Goal: Transaction & Acquisition: Book appointment/travel/reservation

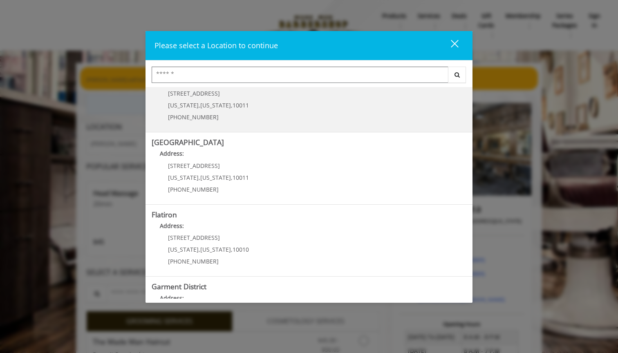
scroll to position [100, 0]
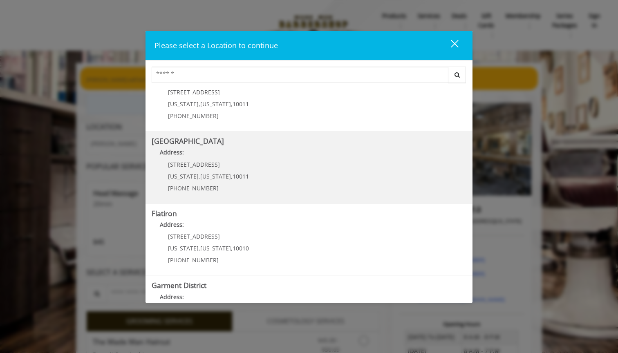
click at [232, 173] on span "10011" at bounding box center [240, 176] width 16 height 8
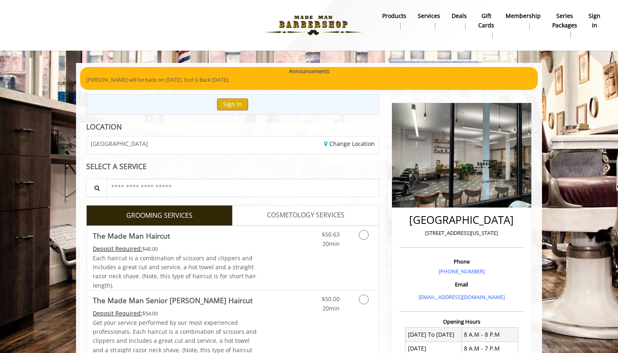
click at [232, 104] on button "Sign In" at bounding box center [232, 104] width 31 height 12
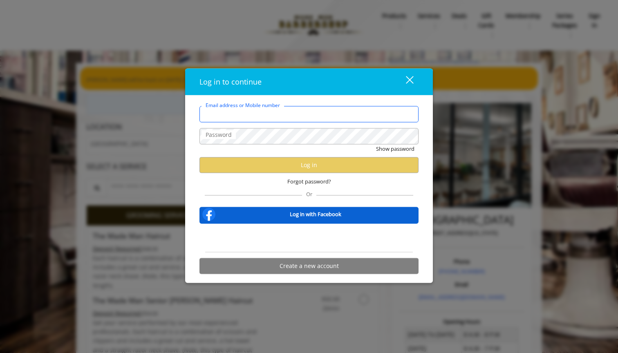
type input "**********"
click at [274, 112] on input "**********" at bounding box center [308, 114] width 219 height 16
click at [308, 181] on span "Forgot password?" at bounding box center [309, 181] width 44 height 9
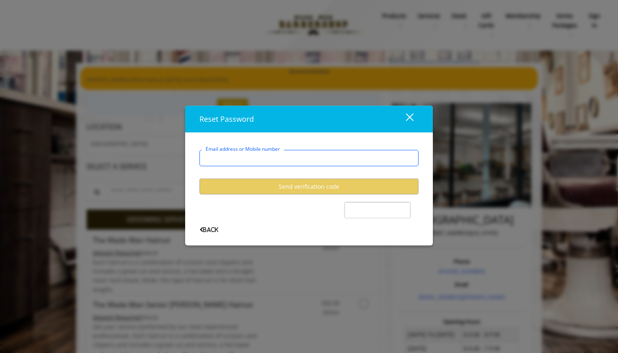
type input "**********"
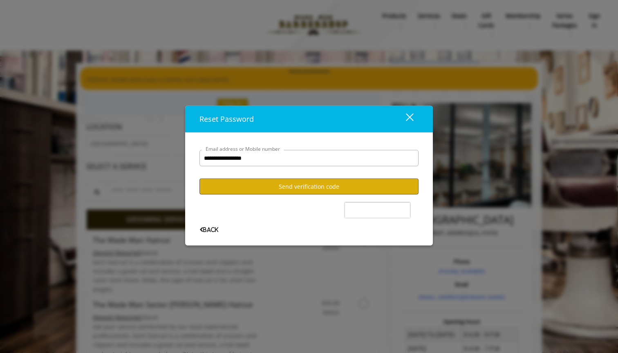
click at [291, 186] on button "Send verification code" at bounding box center [308, 186] width 219 height 16
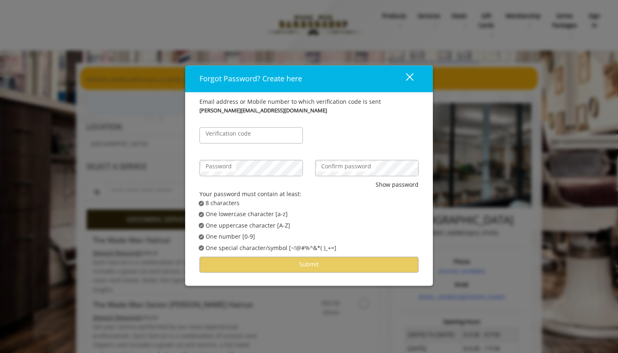
click at [240, 136] on label "Verification code" at bounding box center [228, 133] width 54 height 9
click at [240, 136] on input "Verification code" at bounding box center [250, 135] width 103 height 16
type input "******"
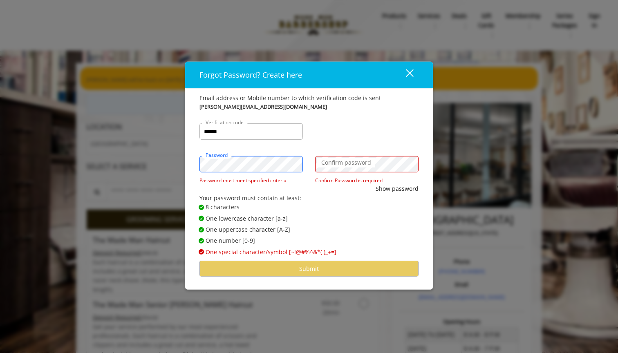
click at [179, 158] on div "Forgot Password? Create here close Email address or Mobile number to which veri…" at bounding box center [309, 176] width 618 height 353
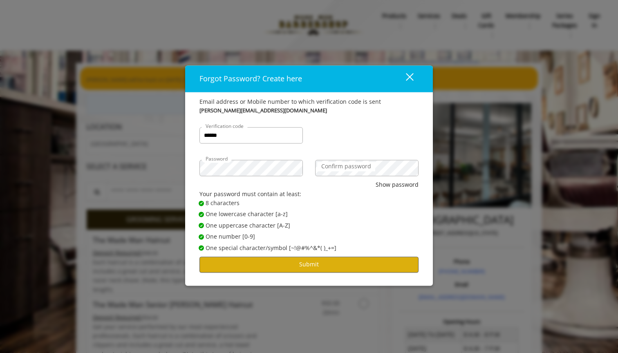
click at [312, 267] on button "Submit" at bounding box center [308, 264] width 219 height 16
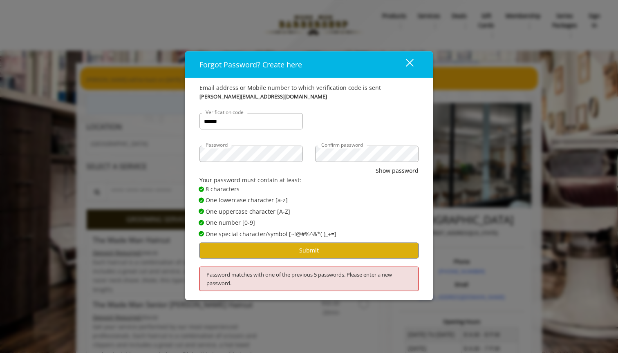
click at [301, 253] on button "Submit" at bounding box center [308, 251] width 219 height 16
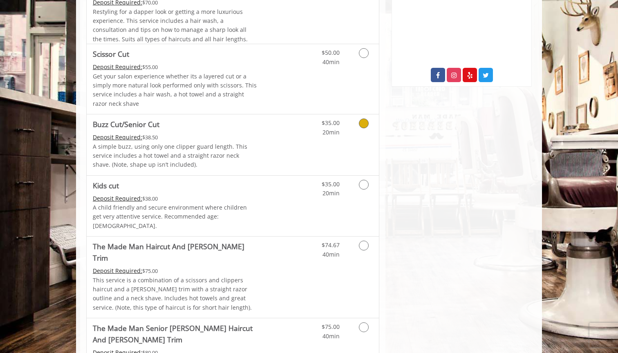
scroll to position [448, 0]
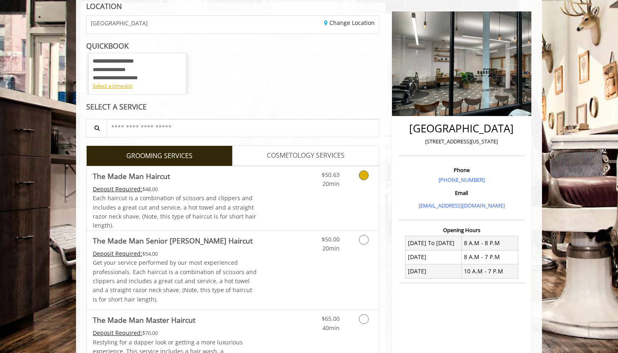
click at [362, 175] on icon "Grooming services" at bounding box center [364, 175] width 10 height 10
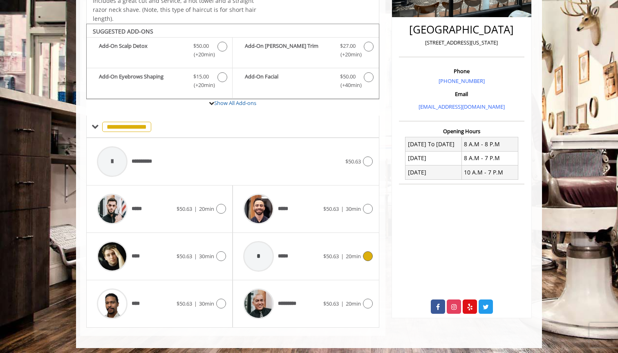
scroll to position [190, 0]
click at [365, 157] on icon at bounding box center [368, 162] width 10 height 10
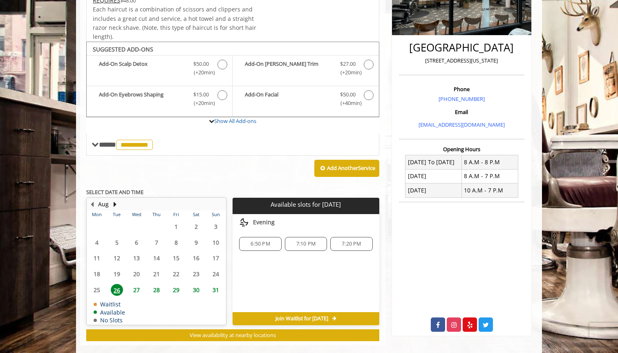
scroll to position [181, 0]
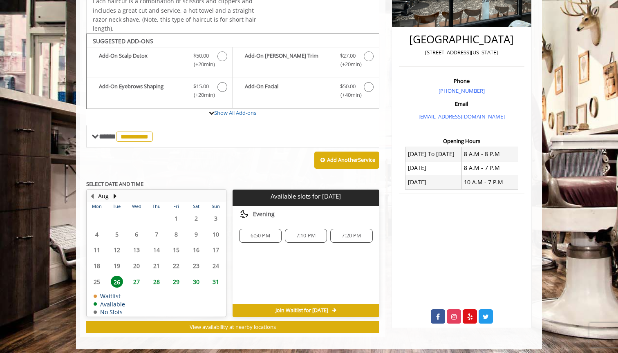
click at [116, 279] on span "26" at bounding box center [117, 282] width 12 height 12
click at [254, 232] on span "6:50 PM" at bounding box center [259, 235] width 19 height 7
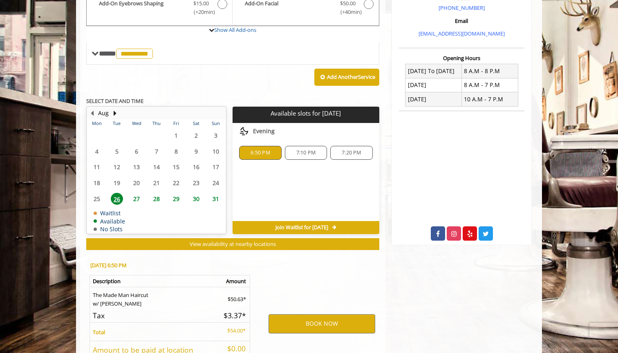
scroll to position [326, 0]
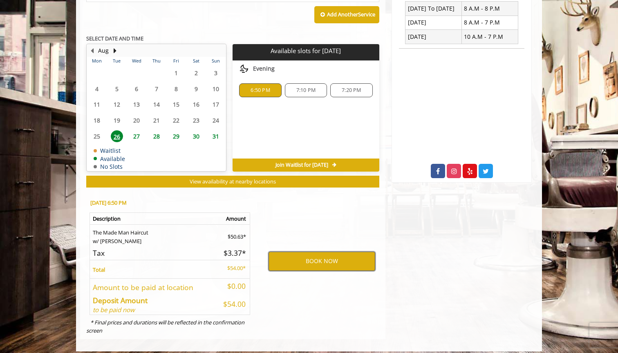
click at [319, 255] on button "BOOK NOW" at bounding box center [321, 261] width 107 height 19
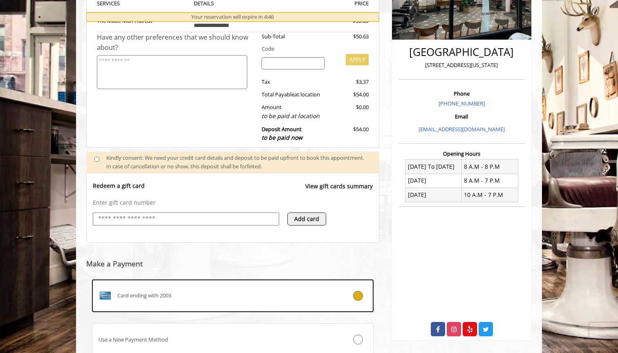
scroll to position [171, 0]
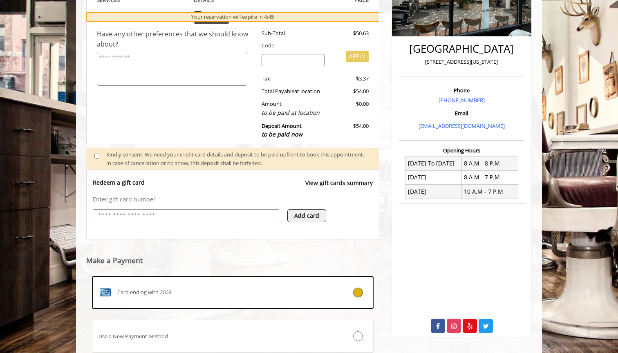
click at [155, 211] on input "text" at bounding box center [185, 216] width 177 height 10
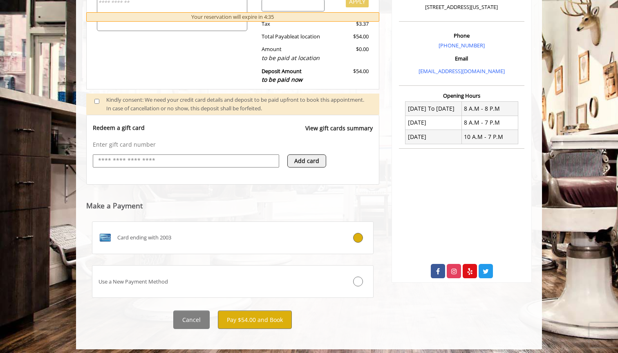
scroll to position [225, 0]
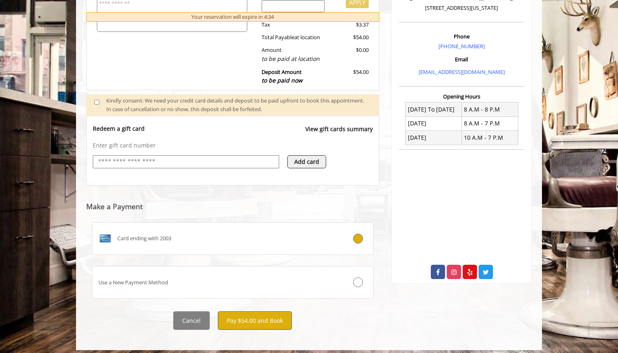
click at [257, 317] on button "Pay $54.00 and Book" at bounding box center [255, 320] width 74 height 18
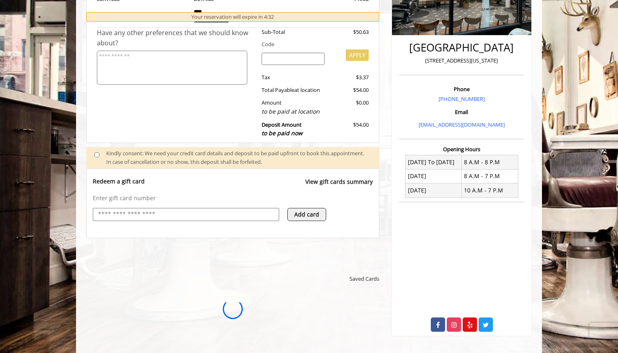
scroll to position [0, 0]
